Goal: Information Seeking & Learning: Learn about a topic

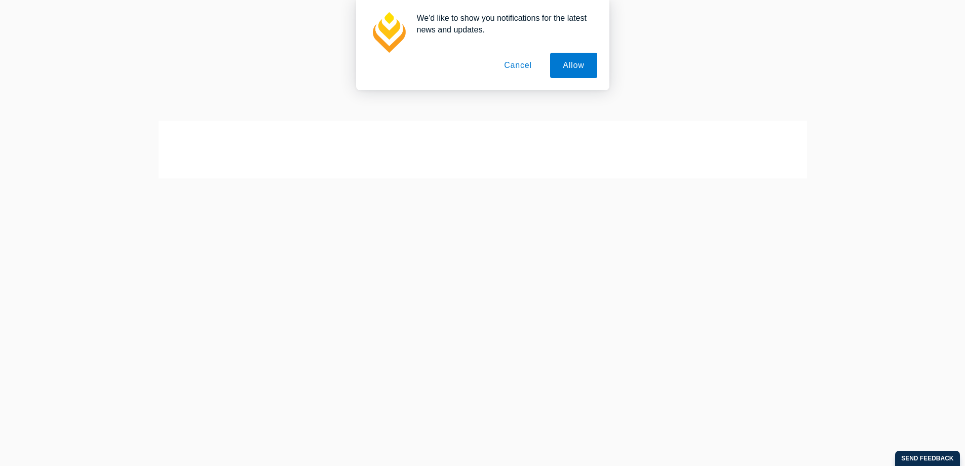
click at [527, 63] on button "Cancel" at bounding box center [518, 65] width 53 height 25
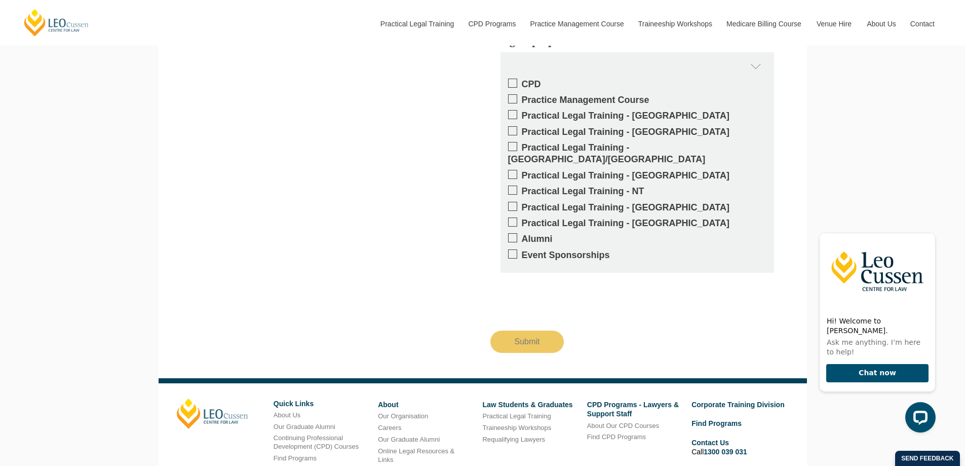
scroll to position [1583, 0]
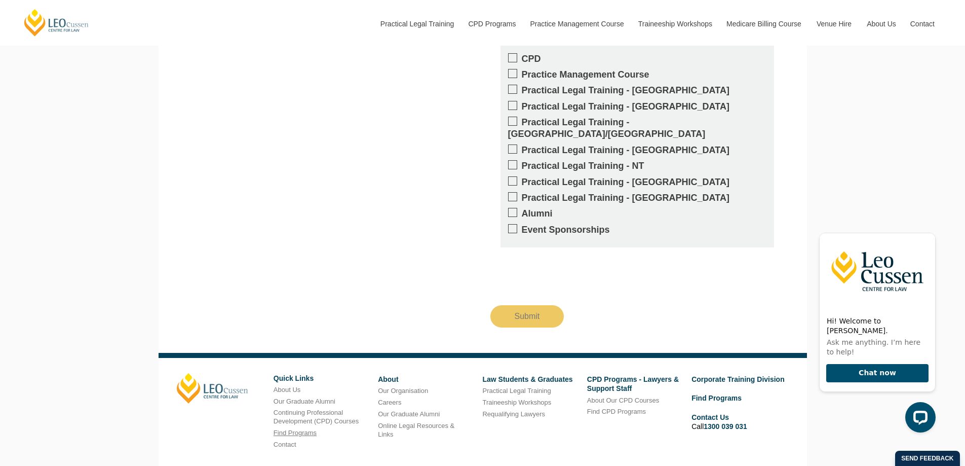
click at [312, 429] on link "Find Programs" at bounding box center [295, 433] width 43 height 8
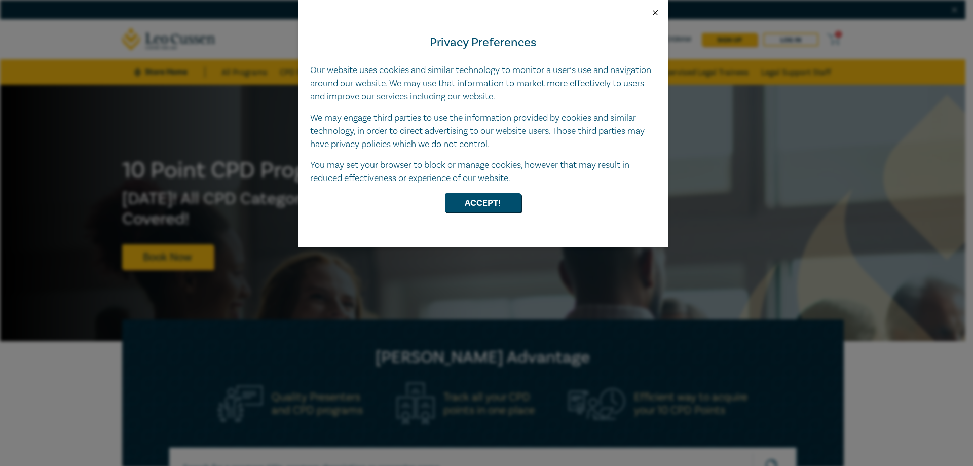
click at [656, 11] on button "Close" at bounding box center [655, 12] width 9 height 9
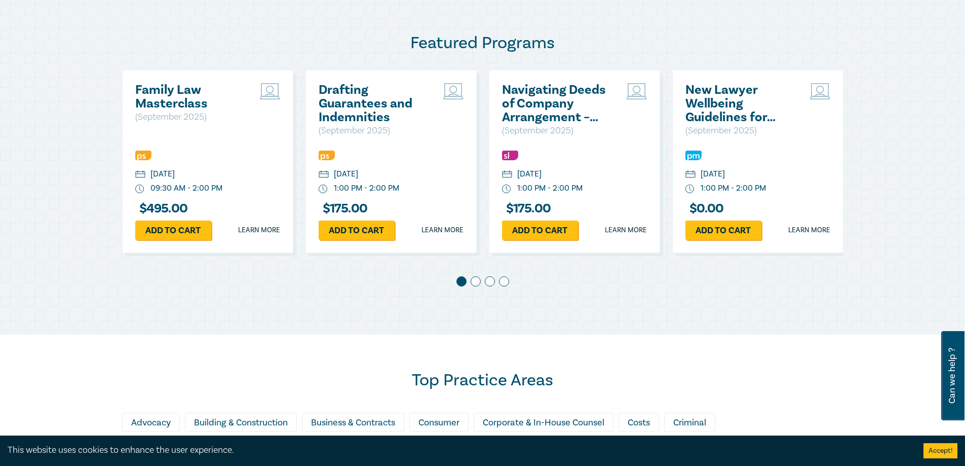
scroll to position [545, 0]
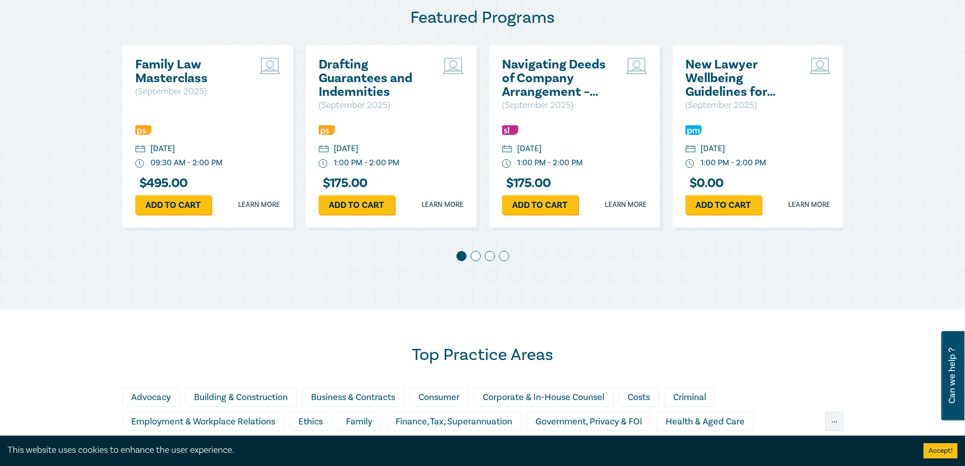
click at [478, 255] on span at bounding box center [476, 256] width 10 height 10
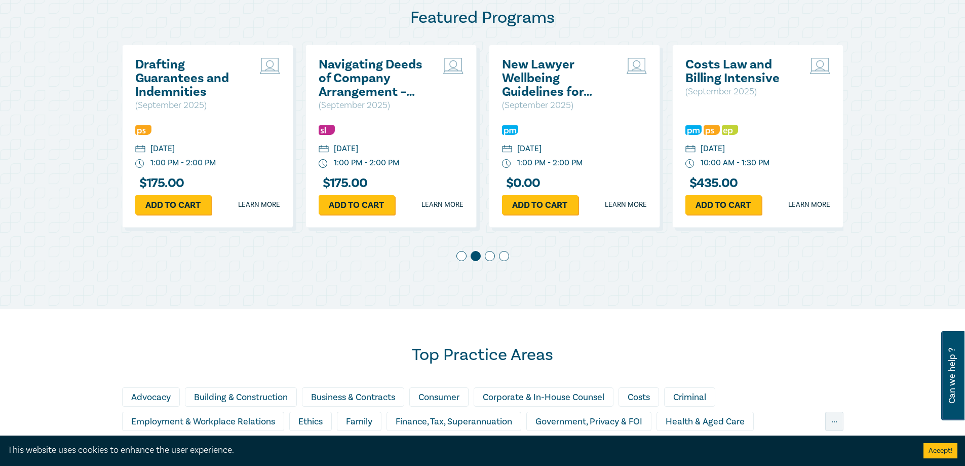
click at [491, 256] on span at bounding box center [490, 256] width 10 height 10
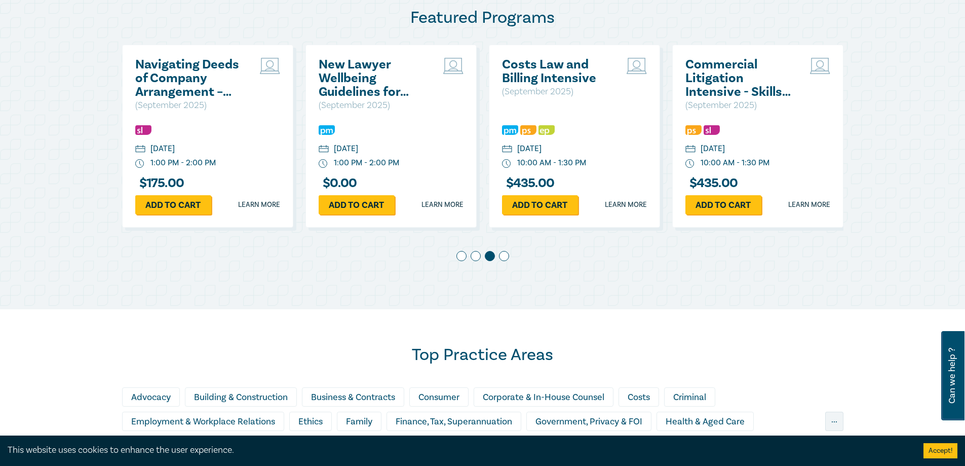
click at [503, 259] on span at bounding box center [504, 256] width 10 height 10
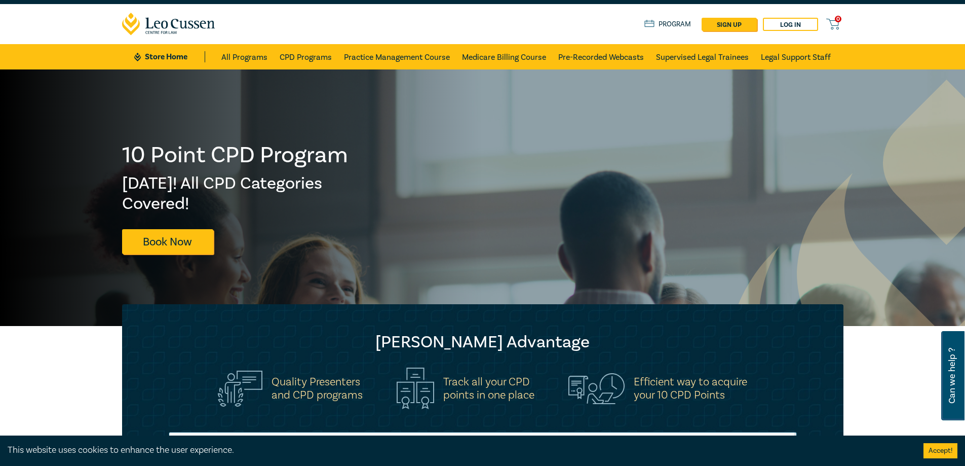
scroll to position [0, 0]
